Goal: Information Seeking & Learning: Understand process/instructions

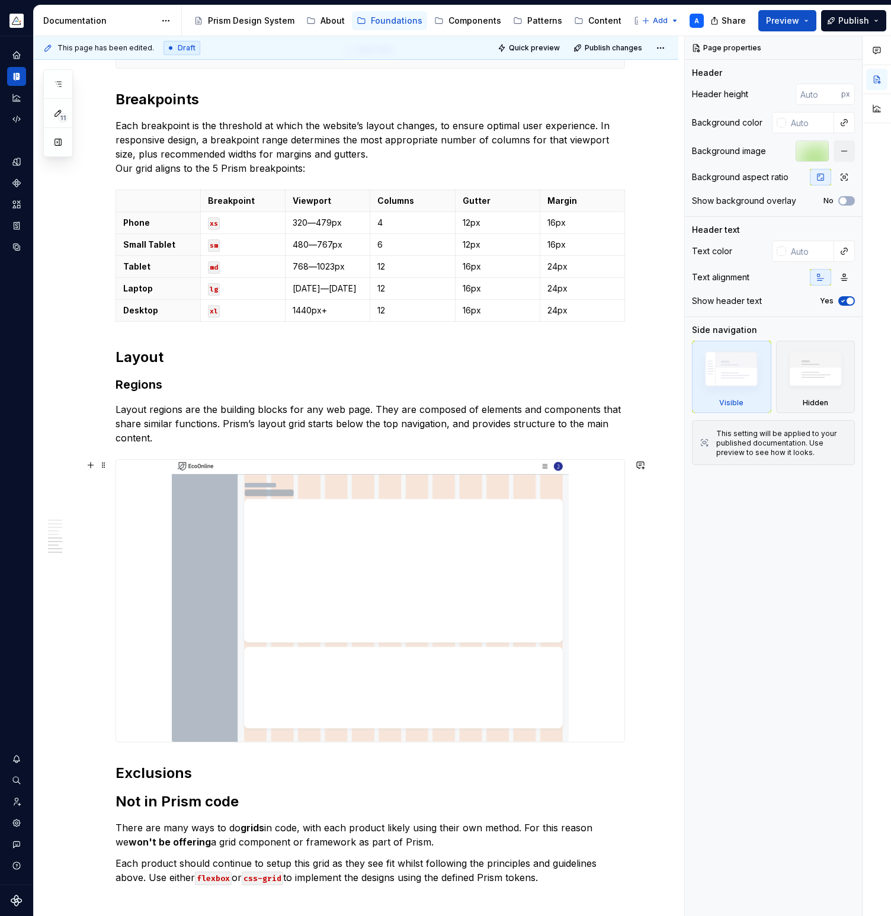
scroll to position [1395, 0]
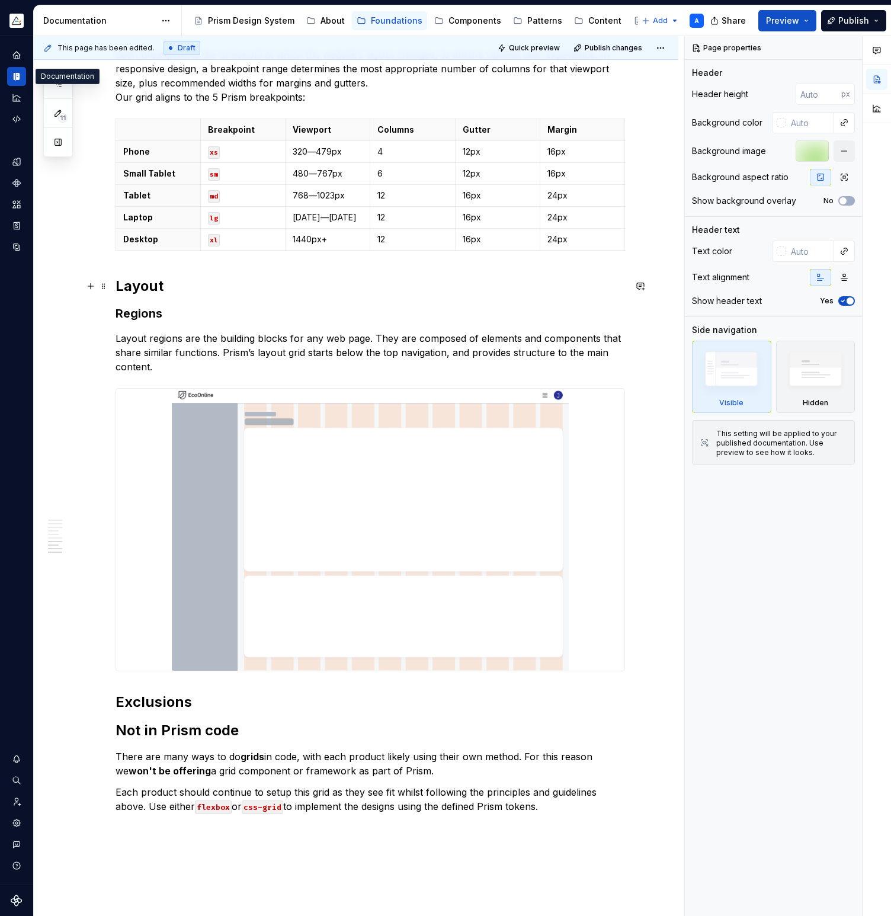
click at [180, 285] on h2 "Layout" at bounding box center [371, 286] width 510 height 19
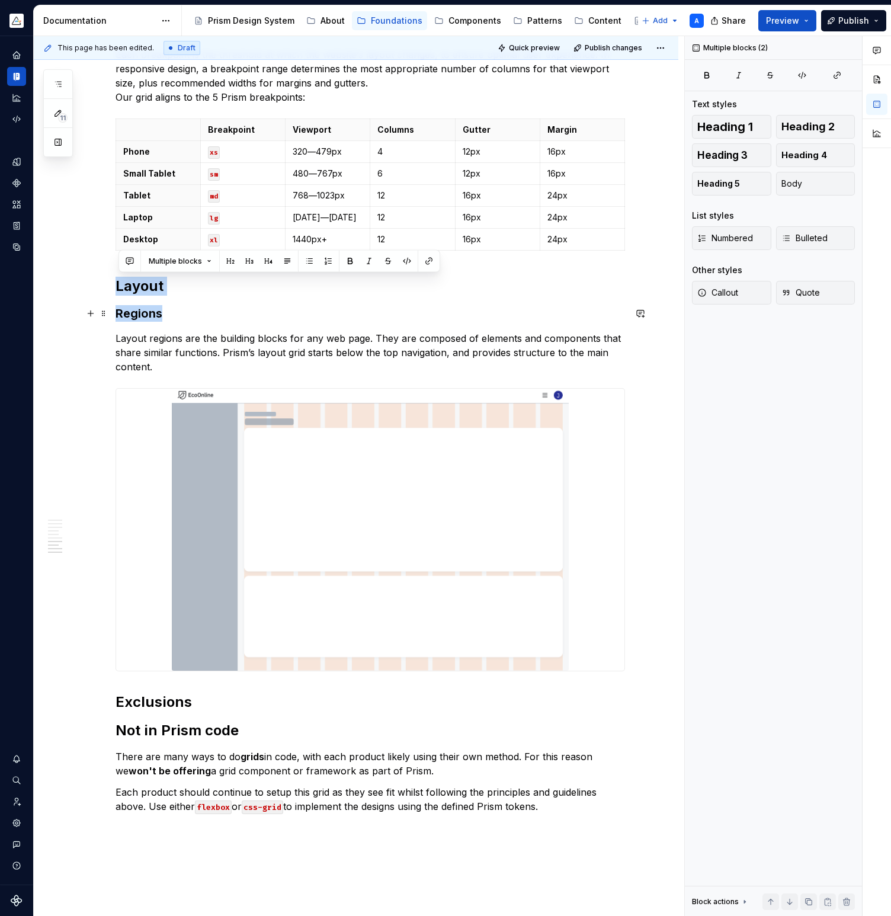
drag, startPoint x: 120, startPoint y: 286, endPoint x: 164, endPoint y: 318, distance: 54.3
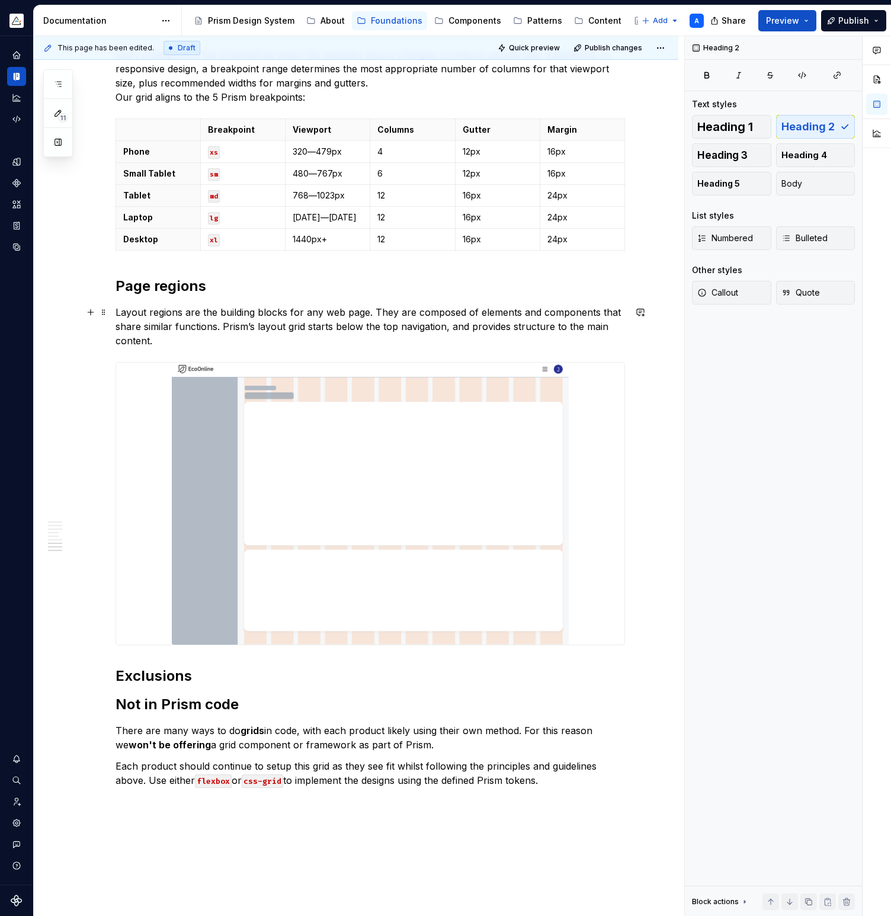
click at [120, 311] on p "Layout regions are the building blocks for any web page. They are composed of e…" at bounding box center [371, 326] width 510 height 43
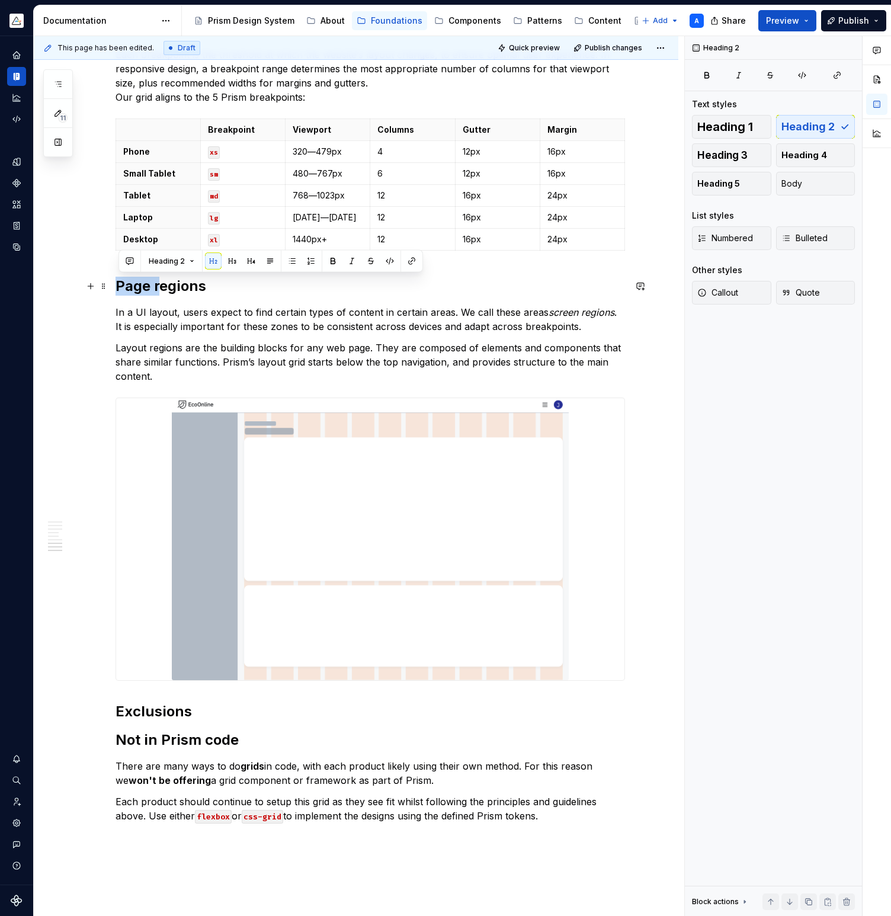
drag, startPoint x: 120, startPoint y: 286, endPoint x: 160, endPoint y: 286, distance: 40.3
click at [160, 286] on h2 "Page regions" at bounding box center [371, 286] width 510 height 19
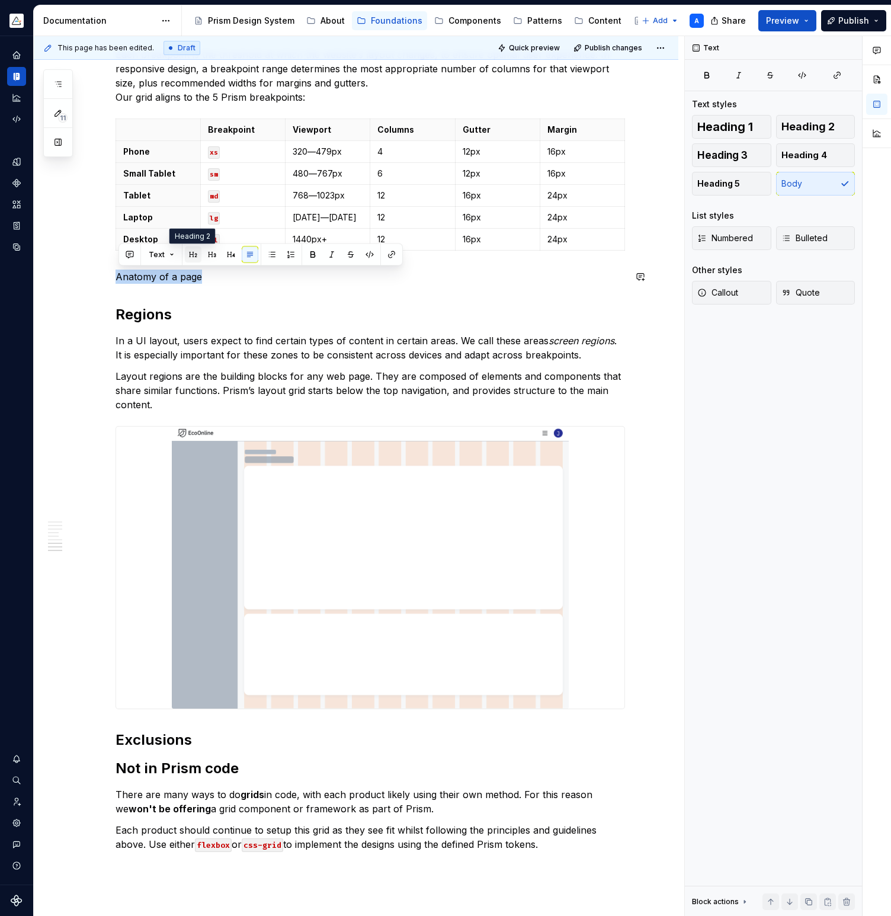
click at [191, 255] on button "button" at bounding box center [193, 255] width 17 height 17
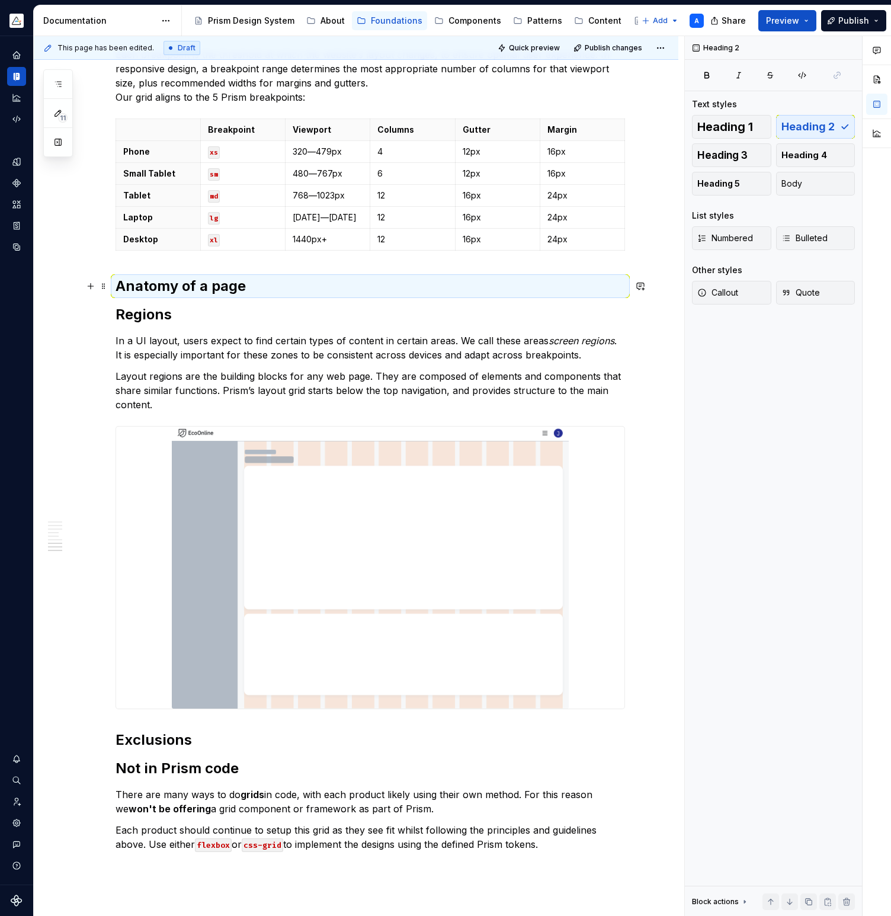
click at [305, 295] on h2 "Anatomy of a page" at bounding box center [371, 286] width 510 height 19
click at [302, 282] on h2 "Anatomy of a page" at bounding box center [371, 286] width 510 height 19
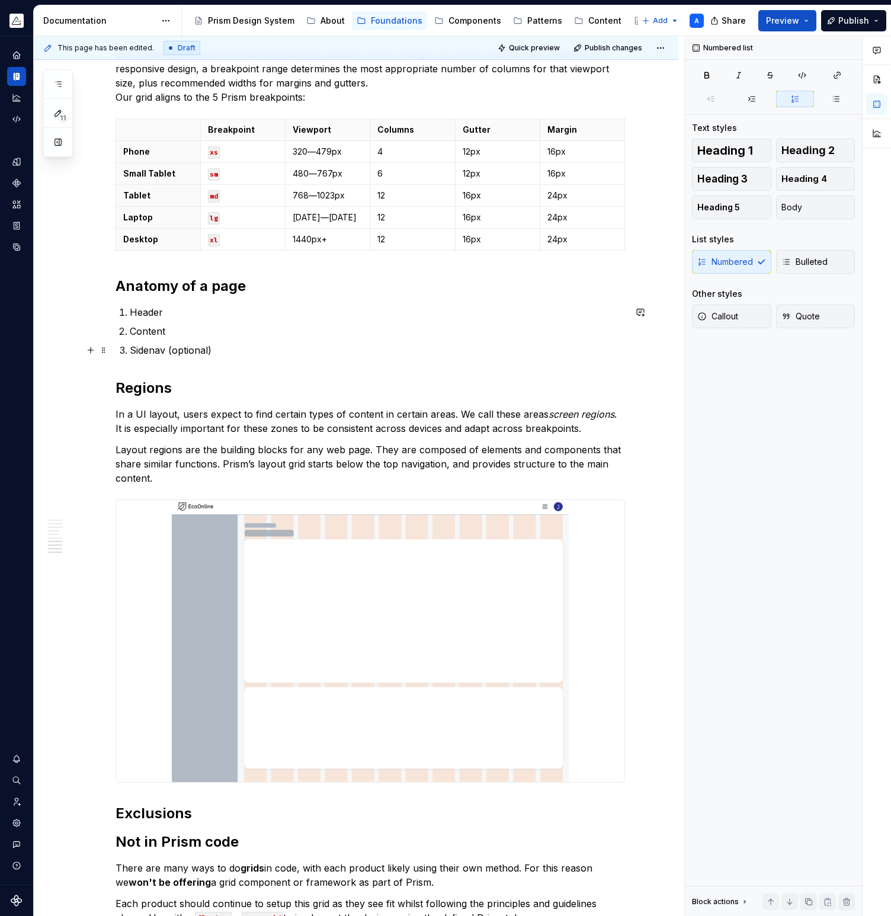
click at [253, 351] on p "Sidenav (optional)" at bounding box center [378, 350] width 496 height 14
click at [134, 351] on p "Sidenav (optional)" at bounding box center [378, 350] width 496 height 14
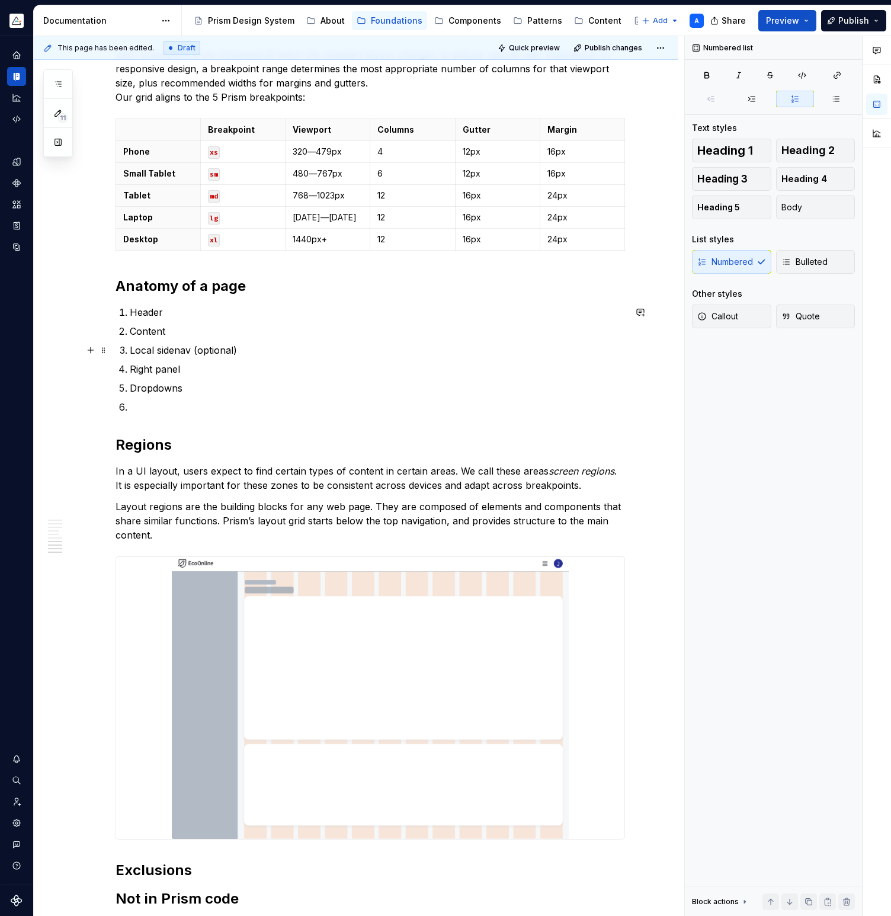
click at [257, 353] on p "Local sidenav (optional)" at bounding box center [378, 350] width 496 height 14
click at [714, 94] on button "button" at bounding box center [711, 99] width 39 height 17
click at [207, 406] on p "Dropdowns" at bounding box center [378, 407] width 496 height 14
type textarea "*"
